Goal: Transaction & Acquisition: Purchase product/service

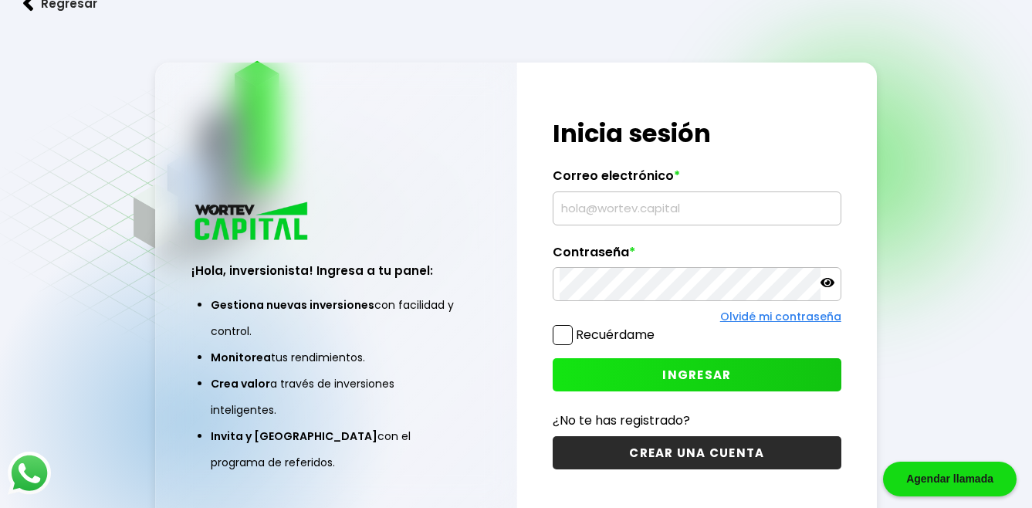
type input "[EMAIL_ADDRESS][DOMAIN_NAME]"
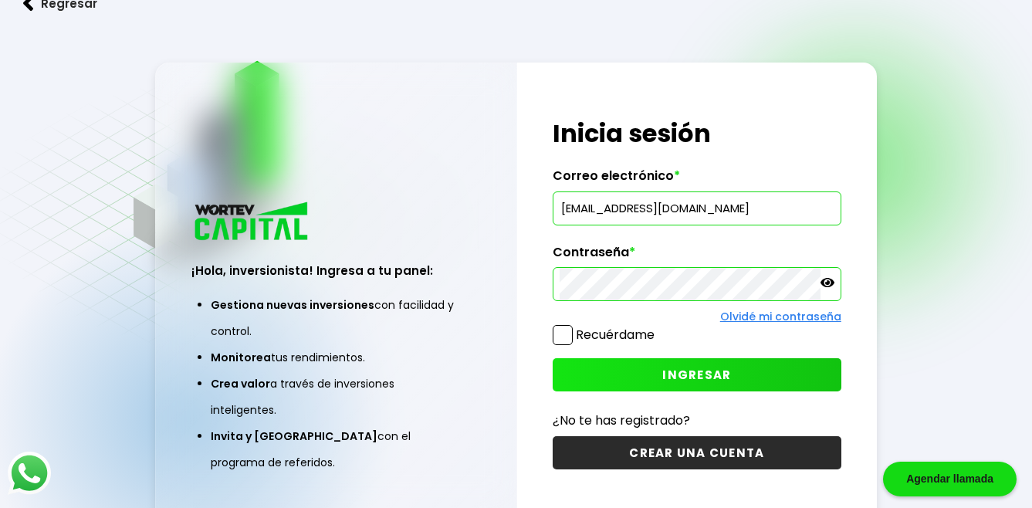
click at [556, 337] on span at bounding box center [562, 335] width 20 height 20
click at [657, 327] on input "Recuérdame" at bounding box center [657, 327] width 0 height 0
click at [692, 374] on span "INGRESAR" at bounding box center [696, 374] width 69 height 16
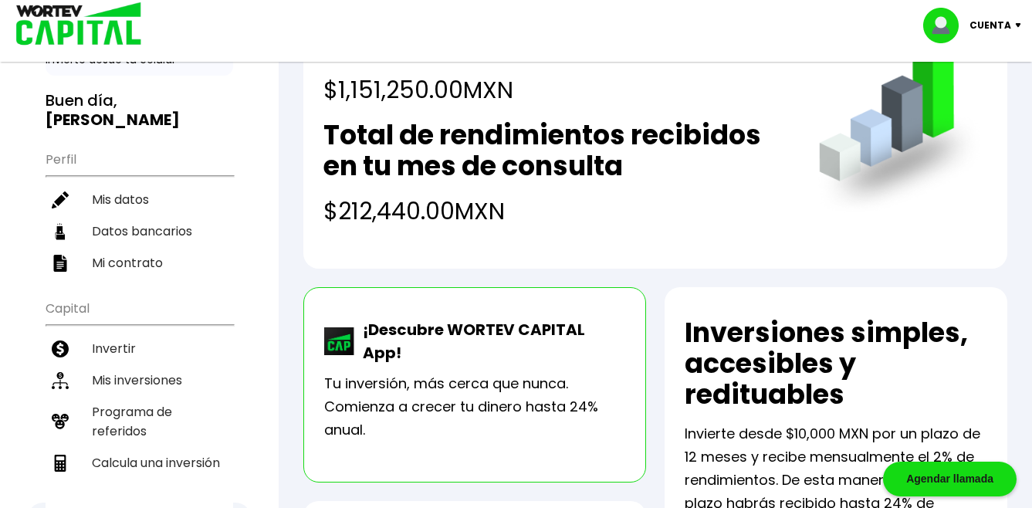
scroll to position [77, 0]
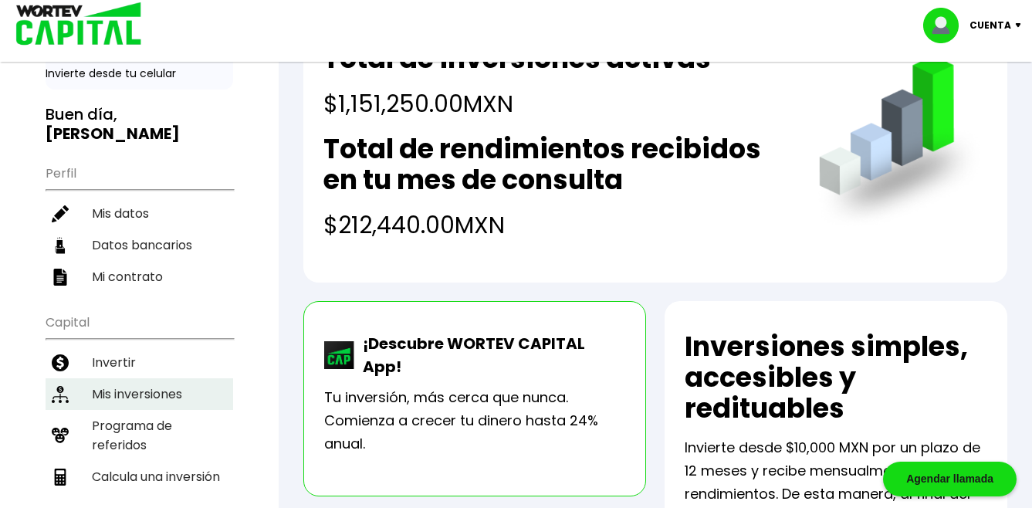
click at [166, 378] on li "Mis inversiones" at bounding box center [139, 394] width 187 height 32
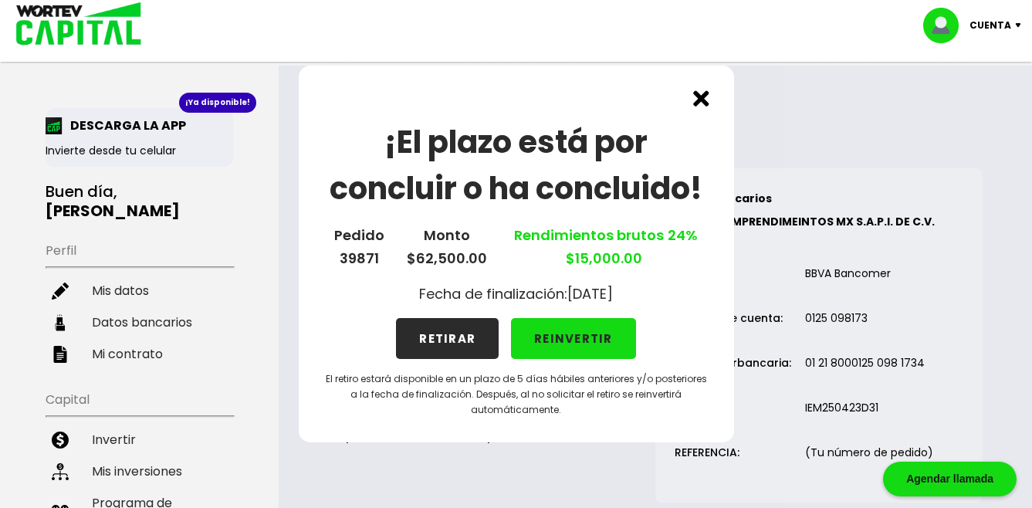
click at [570, 336] on button "REINVERTIR" at bounding box center [573, 338] width 125 height 41
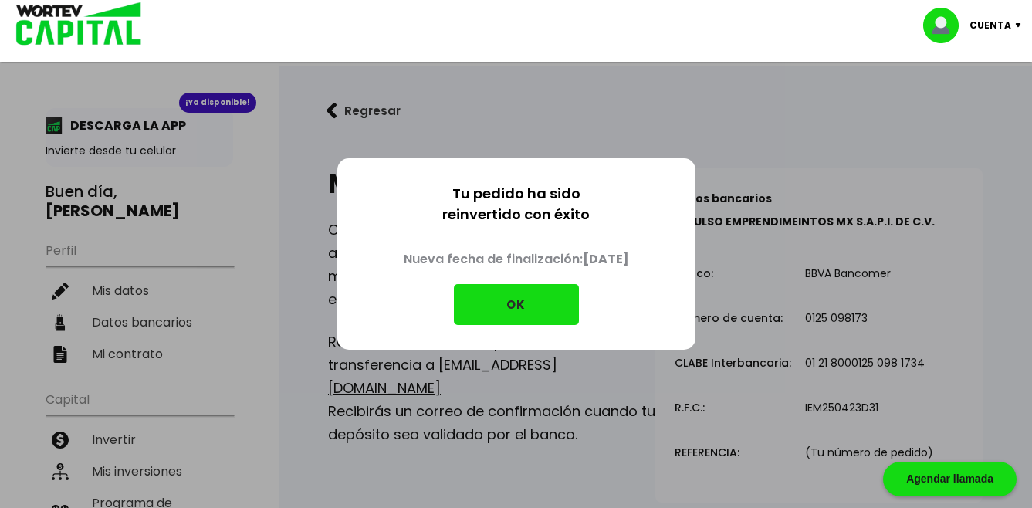
click at [519, 298] on button "OK" at bounding box center [516, 304] width 125 height 41
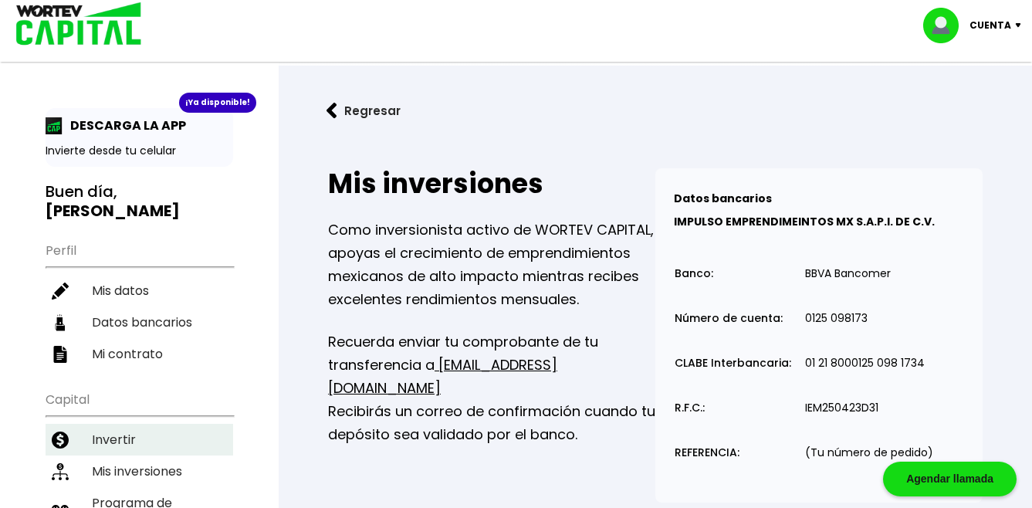
click at [116, 424] on li "Invertir" at bounding box center [139, 440] width 187 height 32
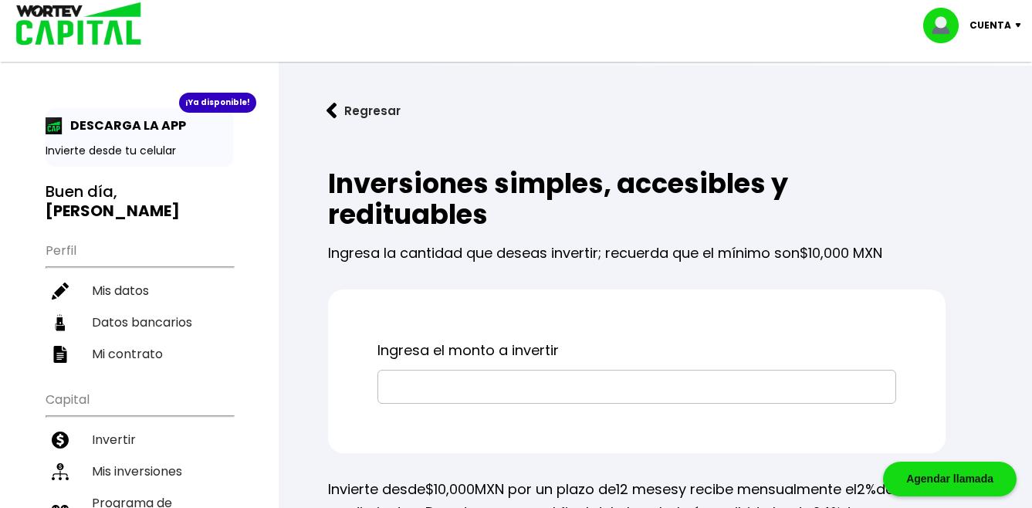
click at [508, 384] on input "text" at bounding box center [636, 386] width 505 height 32
type input "$62,500"
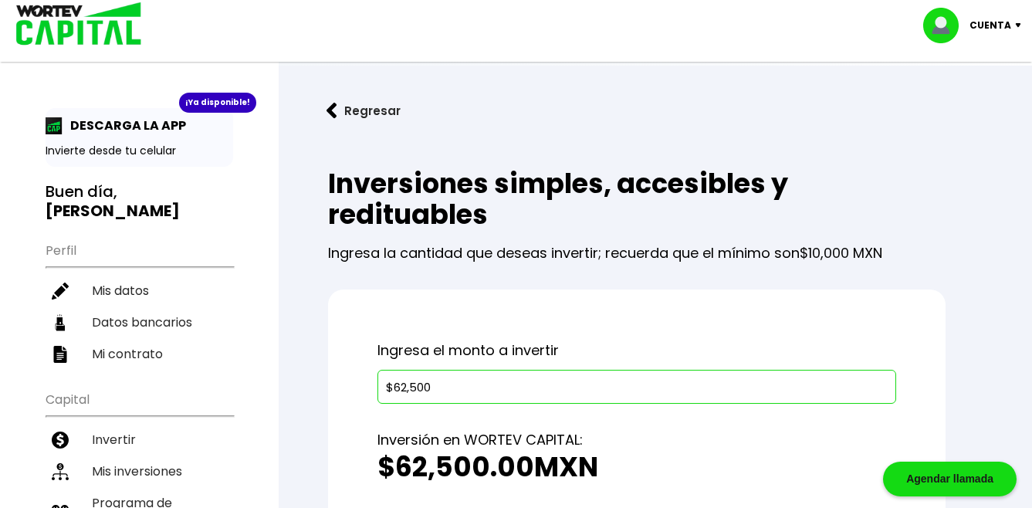
click at [481, 30] on div "Cuenta Editar perfil Cerrar sesión" at bounding box center [516, 25] width 1032 height 50
click at [564, 302] on div "Ingresa el monto a invertir $62,500 Inversión en WORTEV CAPITAL: $62,500.00 MXN…" at bounding box center [636, 488] width 617 height 399
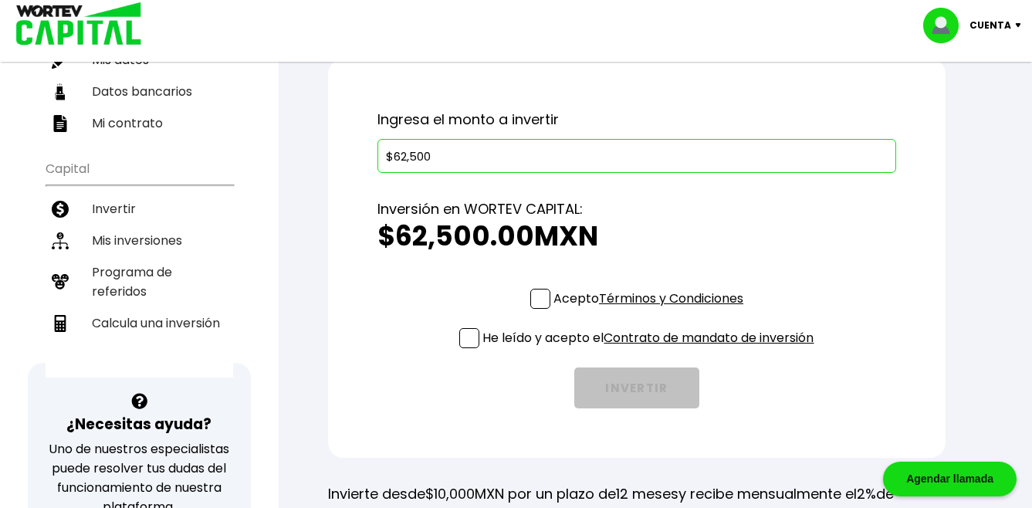
scroll to position [231, 0]
click at [542, 299] on span at bounding box center [540, 298] width 20 height 20
click at [651, 309] on input "Acepto Términos y Condiciones" at bounding box center [651, 309] width 0 height 0
click at [465, 337] on span at bounding box center [469, 337] width 20 height 20
click at [651, 349] on input "He leído y acepto el Contrato de mandato de inversión" at bounding box center [651, 349] width 0 height 0
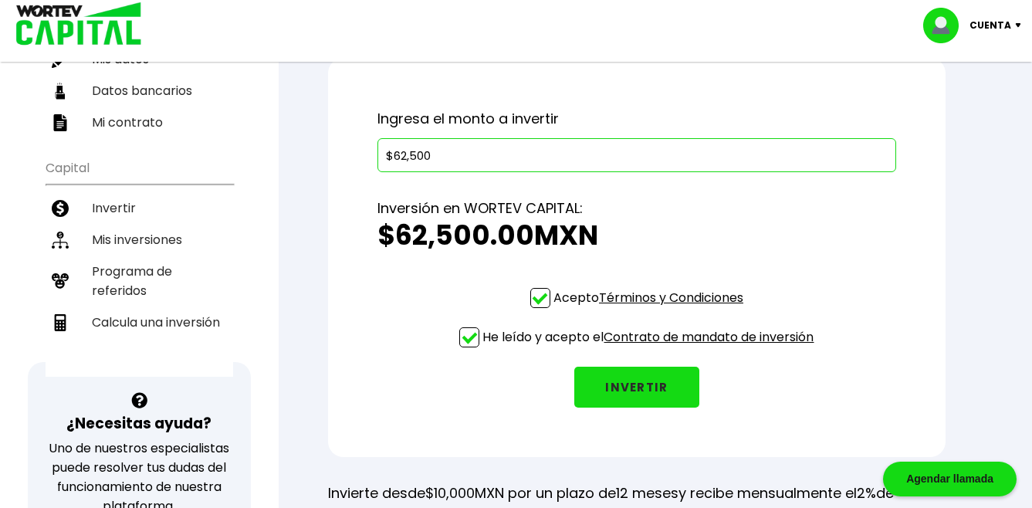
click at [635, 381] on button "INVERTIR" at bounding box center [636, 386] width 125 height 41
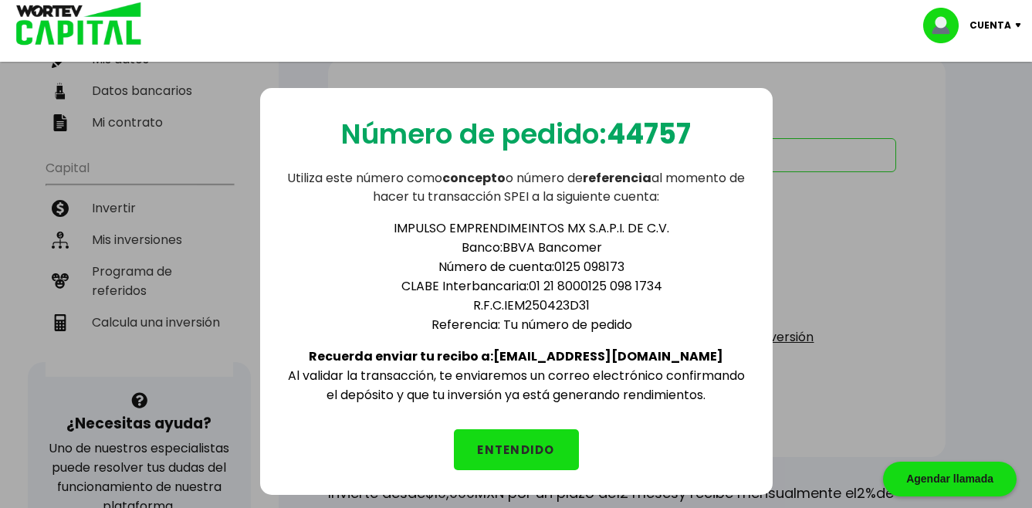
click at [505, 444] on button "ENTENDIDO" at bounding box center [516, 449] width 125 height 41
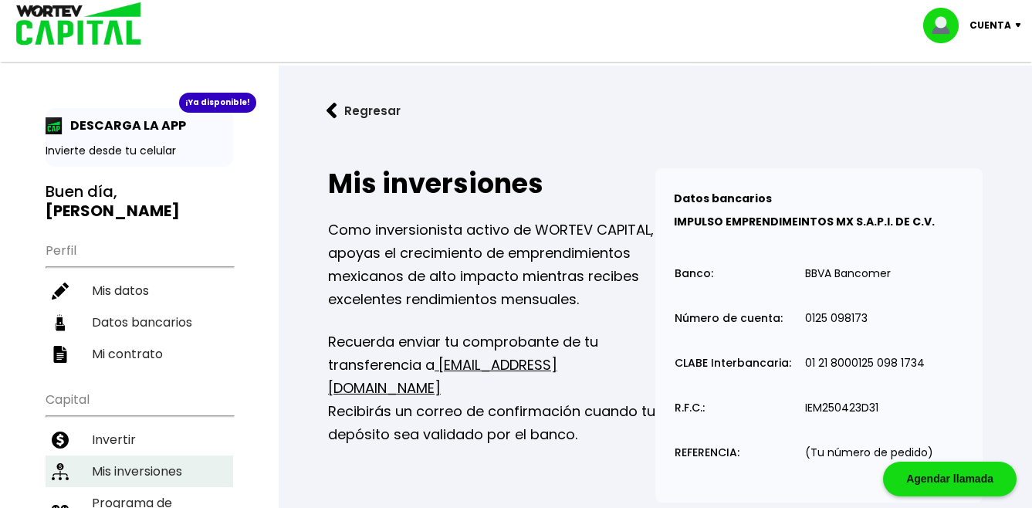
click at [146, 455] on li "Mis inversiones" at bounding box center [139, 471] width 187 height 32
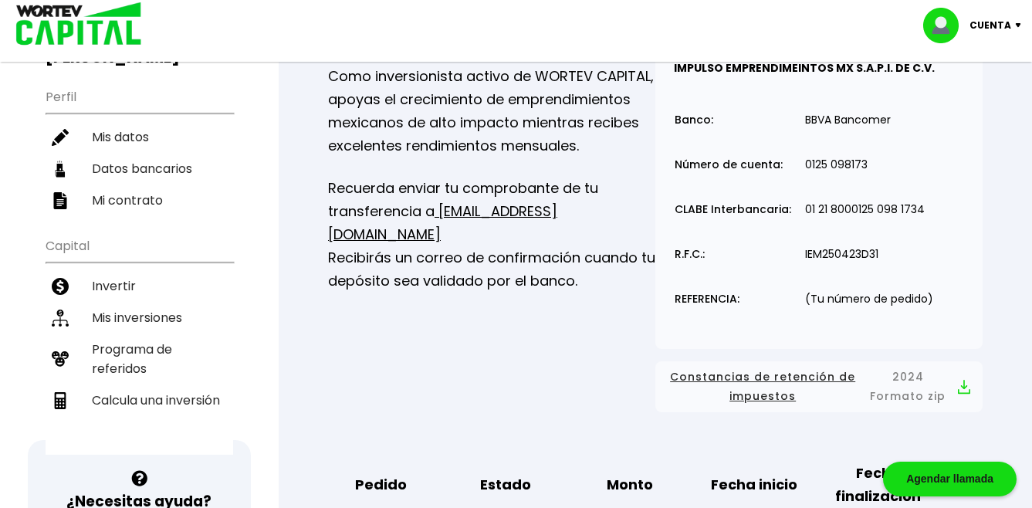
scroll to position [154, 0]
click at [160, 301] on li "Mis inversiones" at bounding box center [139, 317] width 187 height 32
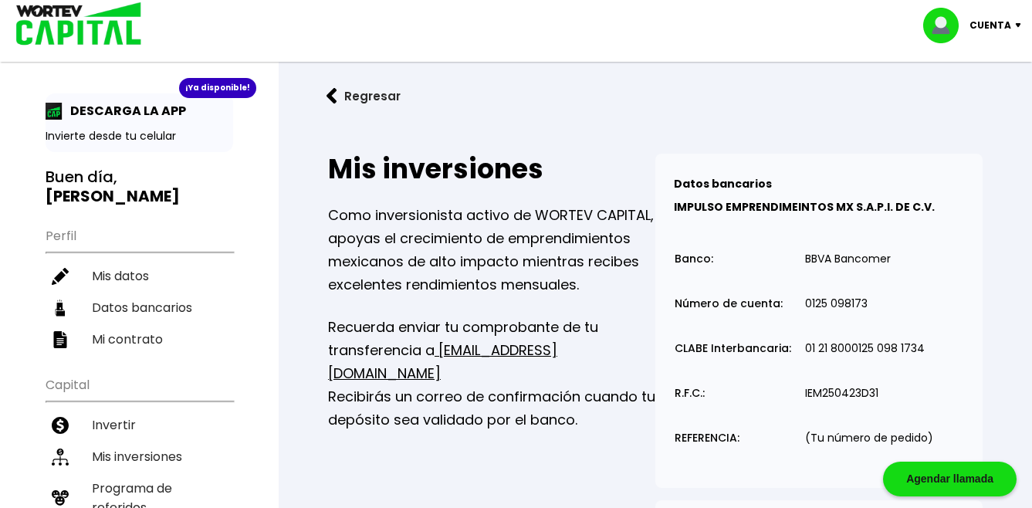
scroll to position [0, 0]
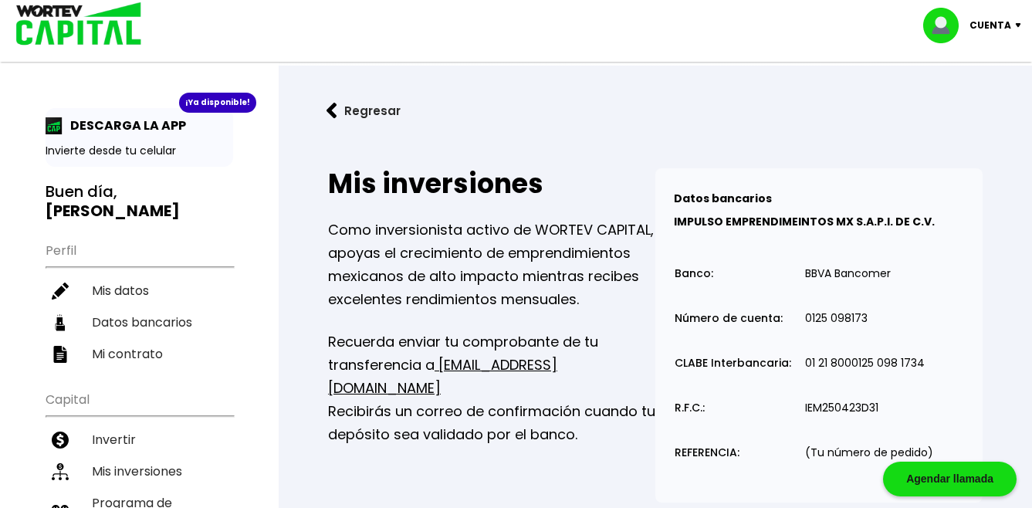
click at [1019, 24] on img at bounding box center [1021, 25] width 21 height 5
click at [991, 102] on li "Cerrar sesión" at bounding box center [973, 103] width 123 height 32
